Goal: Transaction & Acquisition: Purchase product/service

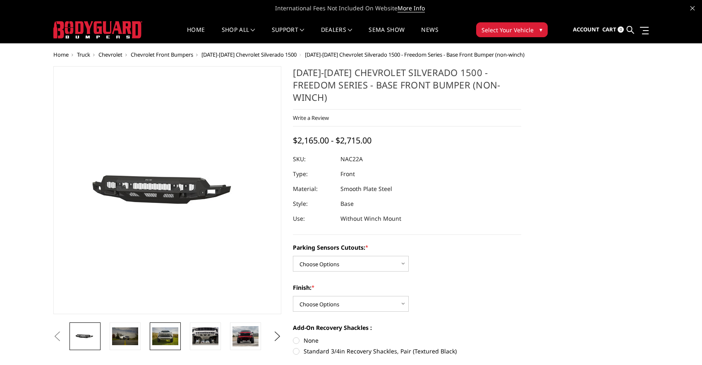
click at [167, 334] on img at bounding box center [165, 335] width 26 height 17
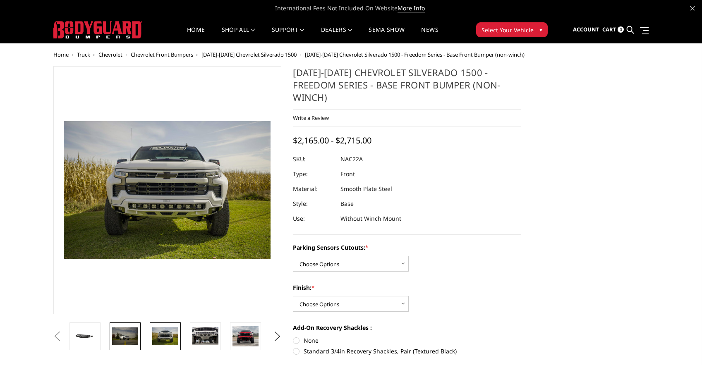
click at [128, 332] on img at bounding box center [125, 335] width 26 height 17
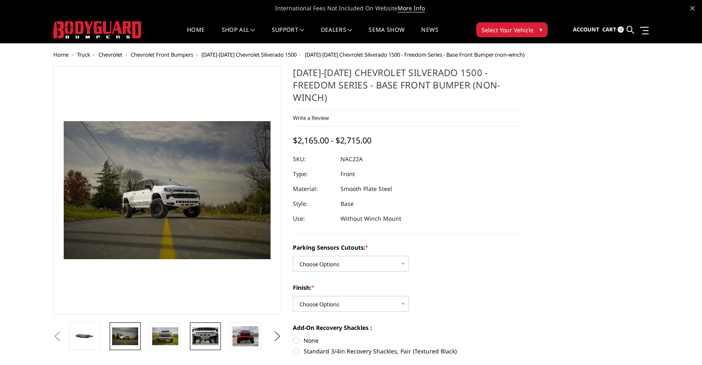
click at [195, 330] on img at bounding box center [205, 335] width 26 height 17
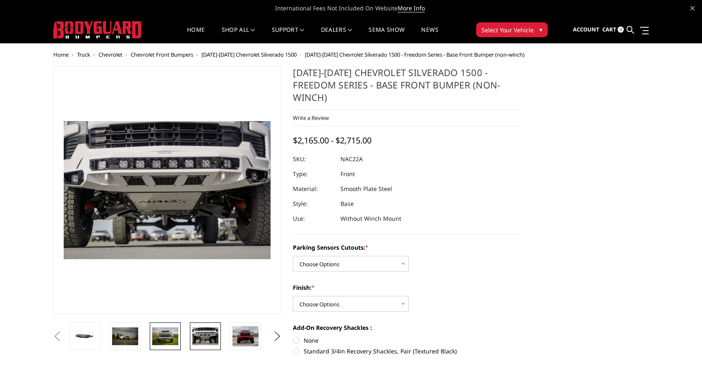
click at [165, 334] on img at bounding box center [165, 335] width 26 height 17
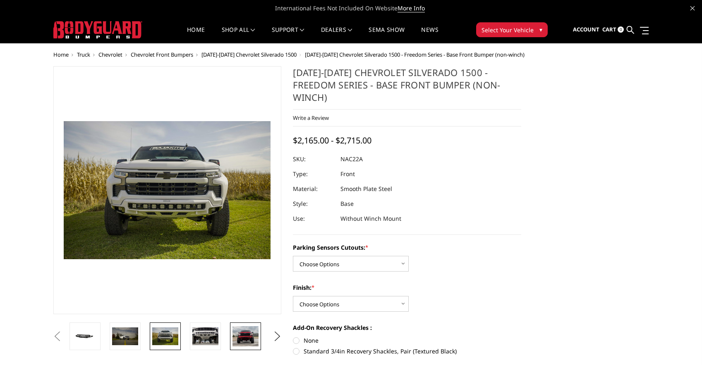
click at [242, 333] on img at bounding box center [245, 336] width 26 height 21
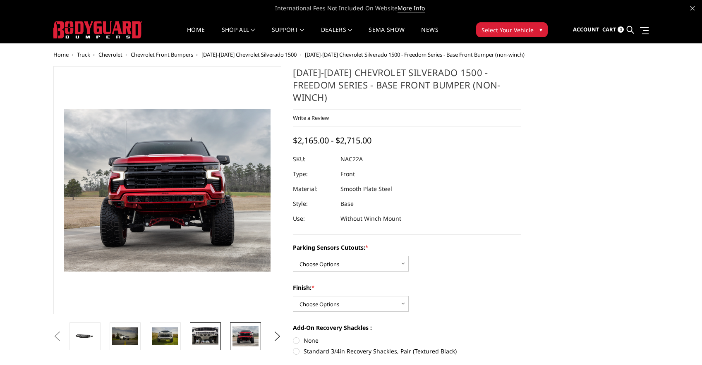
click at [204, 339] on img at bounding box center [205, 335] width 26 height 17
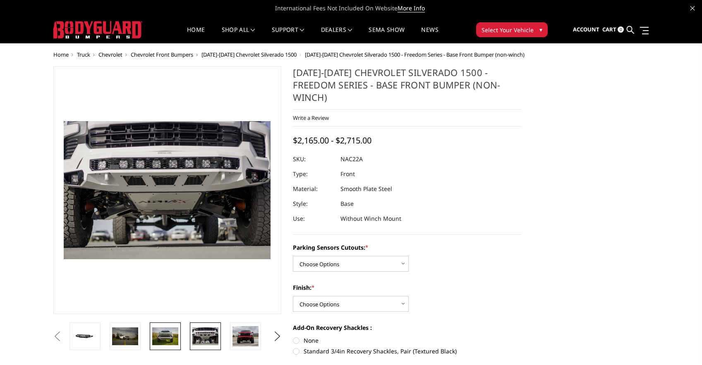
click at [169, 339] on img at bounding box center [165, 335] width 26 height 17
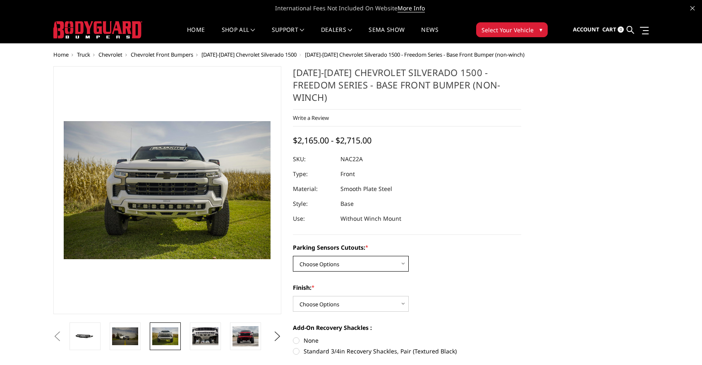
click at [352, 256] on select "Choose Options Yes - I have parking sensors No - I do NOT have parking sensors" at bounding box center [351, 264] width 116 height 16
select select "1664"
click at [293, 256] on select "Choose Options Yes - I have parking sensors No - I do NOT have parking sensors" at bounding box center [351, 264] width 116 height 16
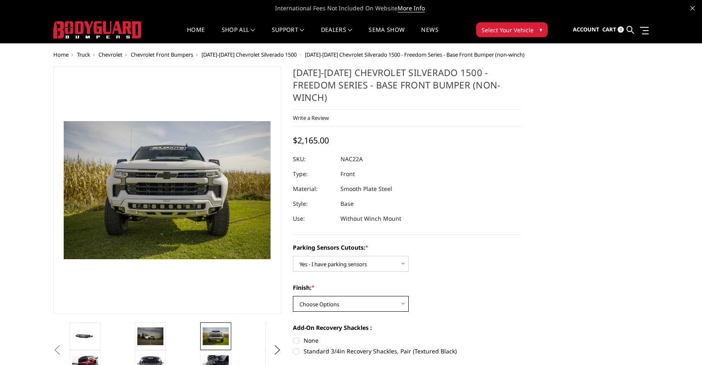
click at [351, 296] on select "Choose Options Bare Metal Texture Black Powder Coat" at bounding box center [351, 304] width 116 height 16
select select "1611"
click at [293, 296] on select "Choose Options Bare Metal Texture Black Powder Coat" at bounding box center [351, 304] width 116 height 16
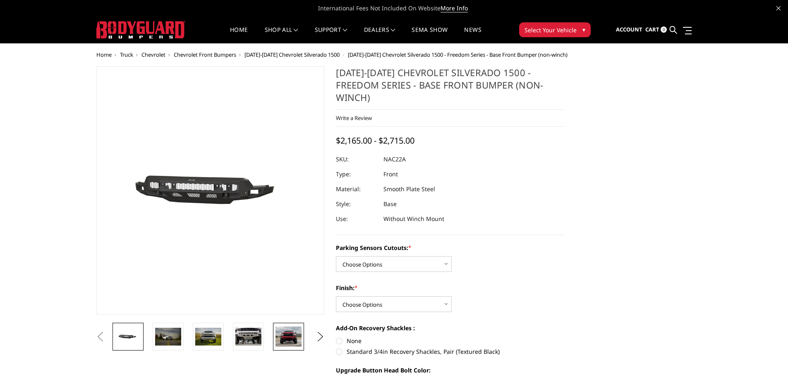
click at [296, 337] on img at bounding box center [288, 336] width 26 height 21
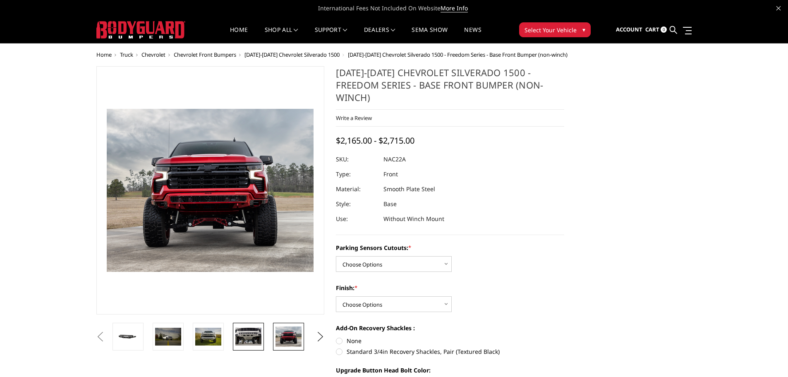
click at [259, 339] on img at bounding box center [248, 335] width 26 height 17
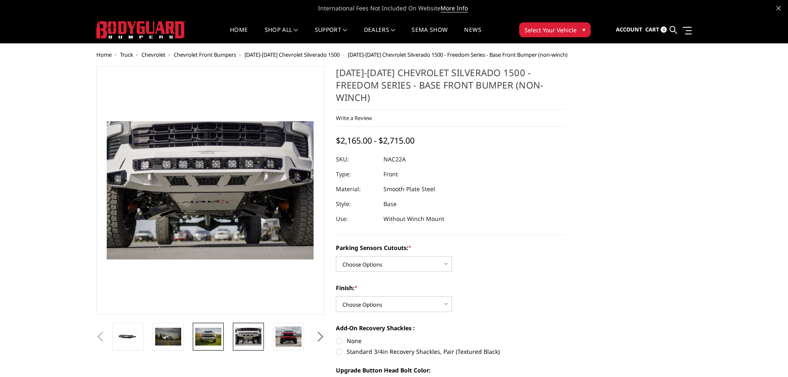
click at [201, 339] on img at bounding box center [208, 335] width 26 height 17
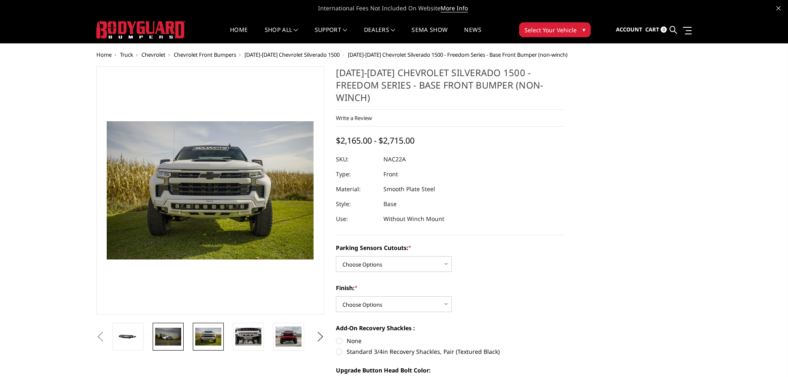
click at [167, 339] on img at bounding box center [168, 335] width 26 height 17
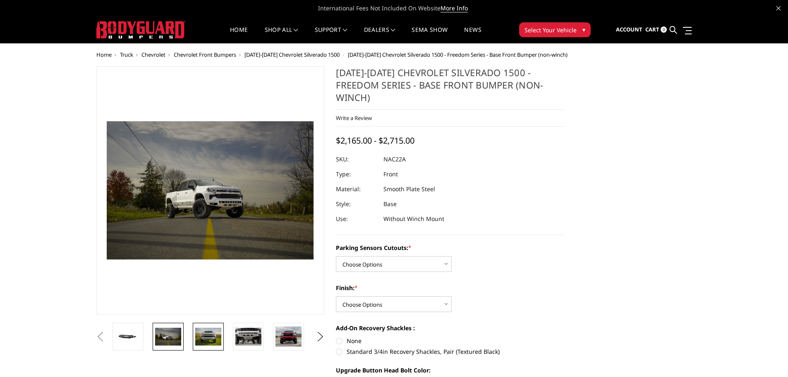
click at [204, 336] on img at bounding box center [208, 335] width 26 height 17
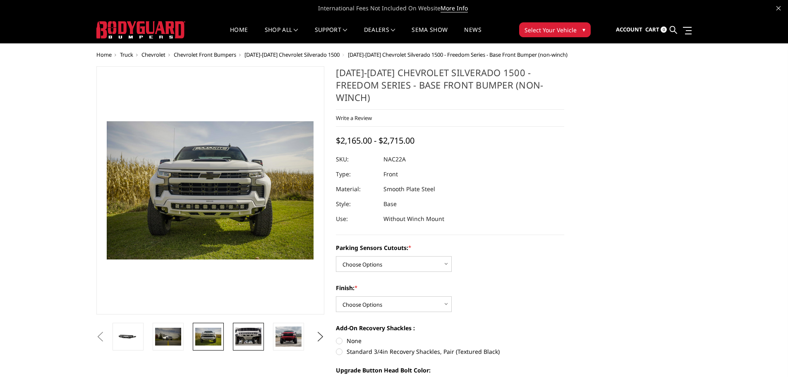
click at [236, 333] on img at bounding box center [248, 335] width 26 height 17
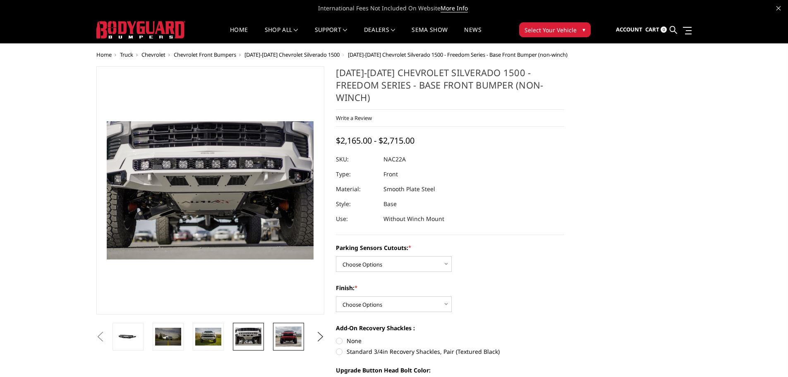
click at [275, 330] on link at bounding box center [288, 337] width 31 height 28
